Goal: Check status: Check status

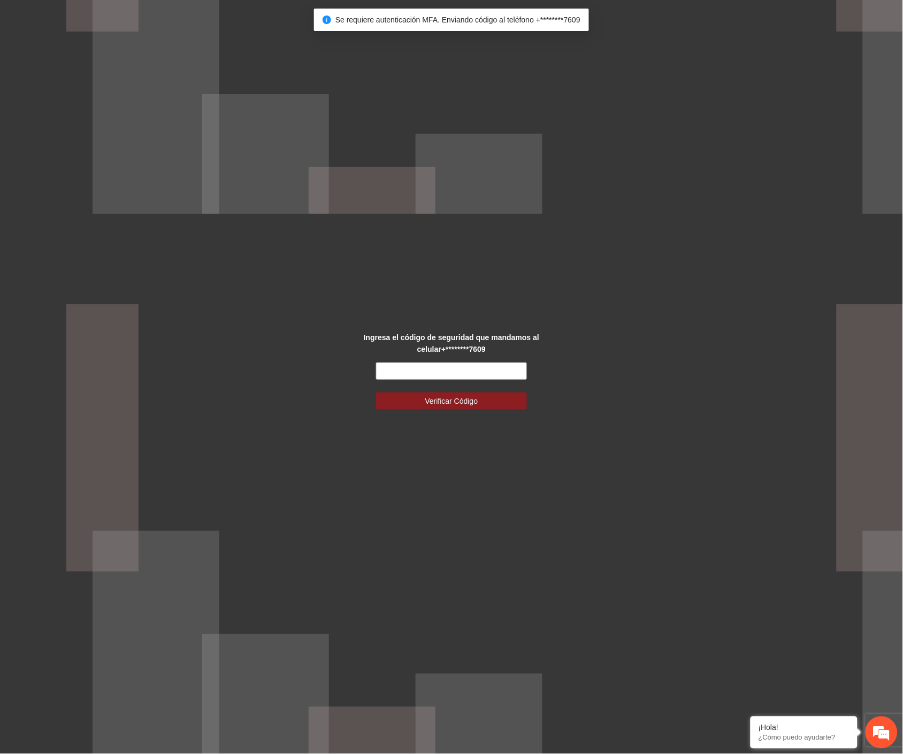
click at [453, 452] on div "Ingresa el código de seguridad que mandamos al celular +********7609 Verificar …" at bounding box center [451, 377] width 903 height 754
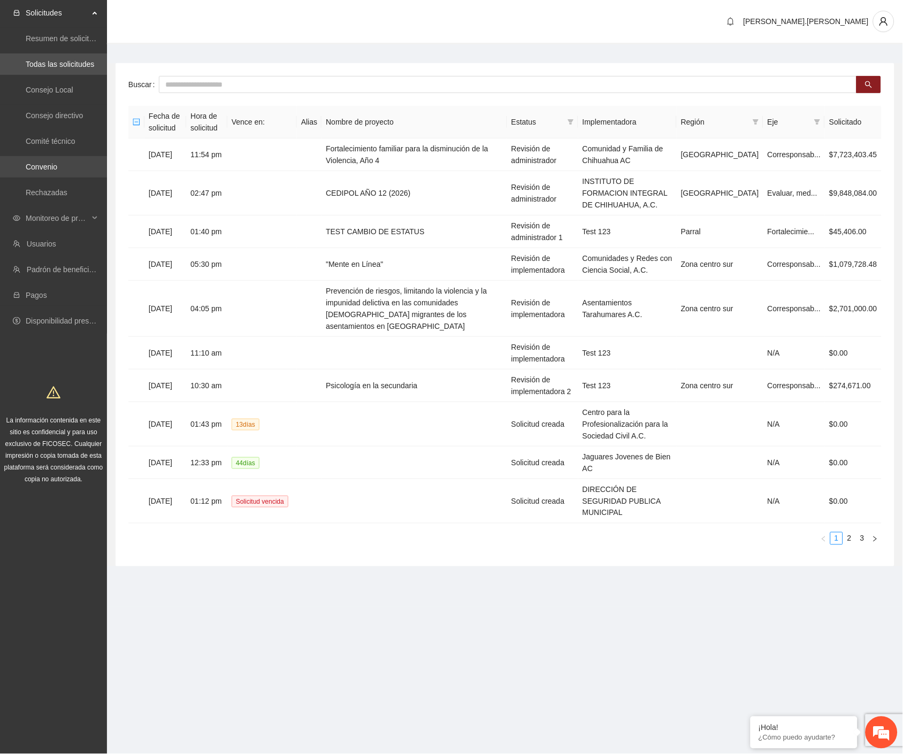
click at [57, 166] on link "Convenio" at bounding box center [42, 167] width 32 height 9
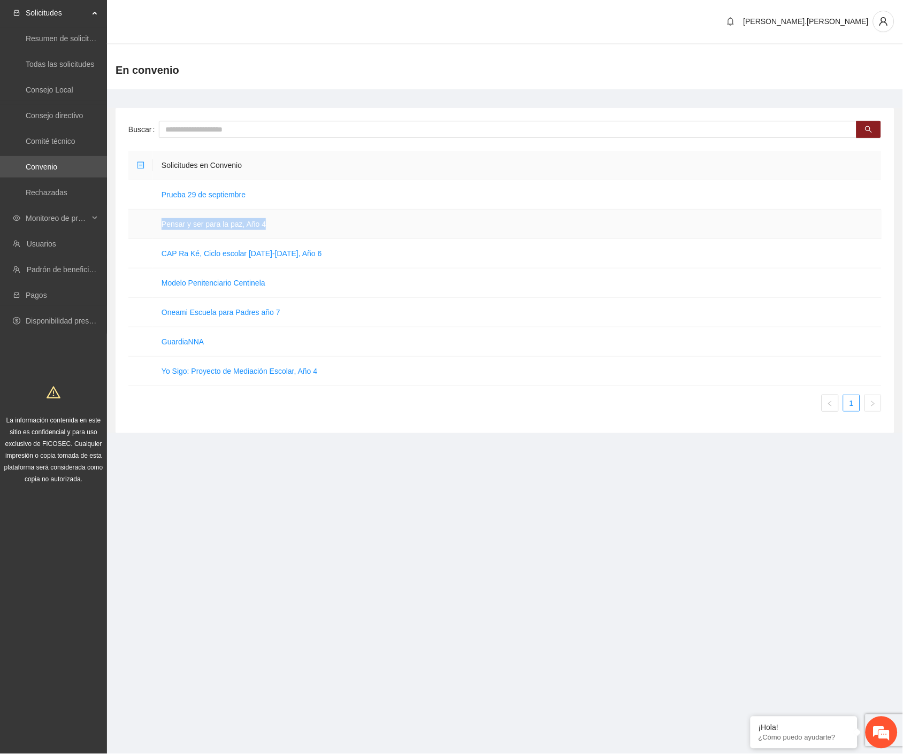
drag, startPoint x: 281, startPoint y: 225, endPoint x: 140, endPoint y: 221, distance: 141.3
click at [140, 221] on tr "Pensar y ser para la paz, Año 4" at bounding box center [504, 224] width 753 height 29
copy tr "Pensar y ser para la paz, Año 4"
click at [217, 227] on link "Pensar y ser para la paz, Año 4" at bounding box center [214, 224] width 104 height 9
